Goal: Task Accomplishment & Management: Use online tool/utility

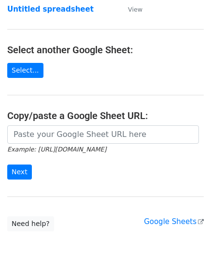
scroll to position [97, 0]
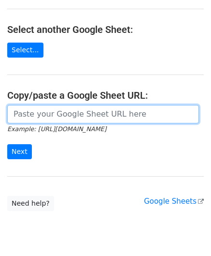
click at [34, 110] on input "url" at bounding box center [103, 114] width 192 height 18
paste input "[URL][DOMAIN_NAME]"
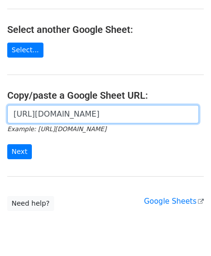
scroll to position [0, 205]
type input "[URL][DOMAIN_NAME]"
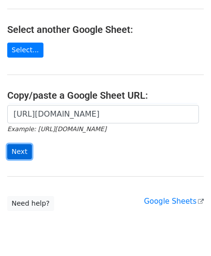
click at [20, 145] on input "Next" at bounding box center [19, 151] width 25 height 15
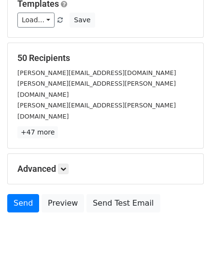
scroll to position [118, 0]
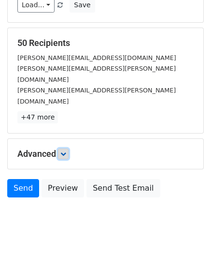
click at [67, 148] on link at bounding box center [63, 153] width 11 height 11
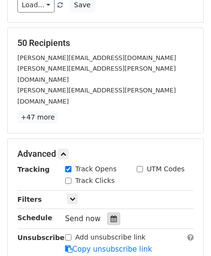
click at [107, 212] on div at bounding box center [113, 218] width 13 height 13
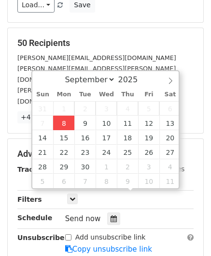
type input "2025-09-08 12:00"
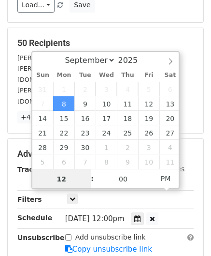
paste input "Hour"
type input "2"
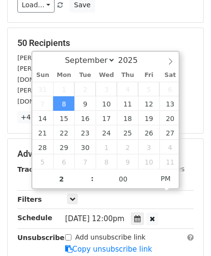
type input "2025-09-08 14:00"
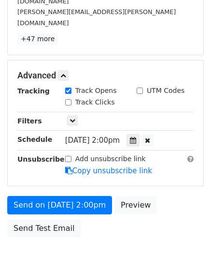
scroll to position [235, 0]
